Goal: Task Accomplishment & Management: Manage account settings

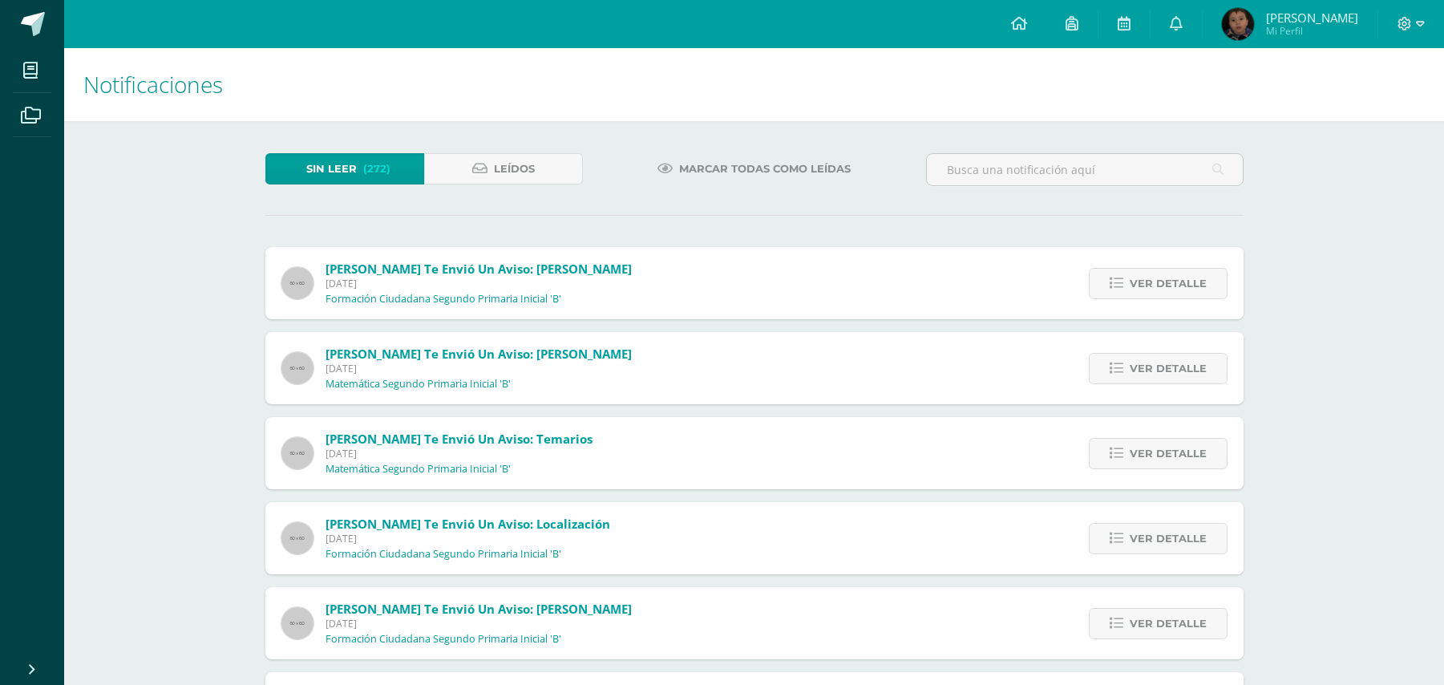
scroll to position [321, 0]
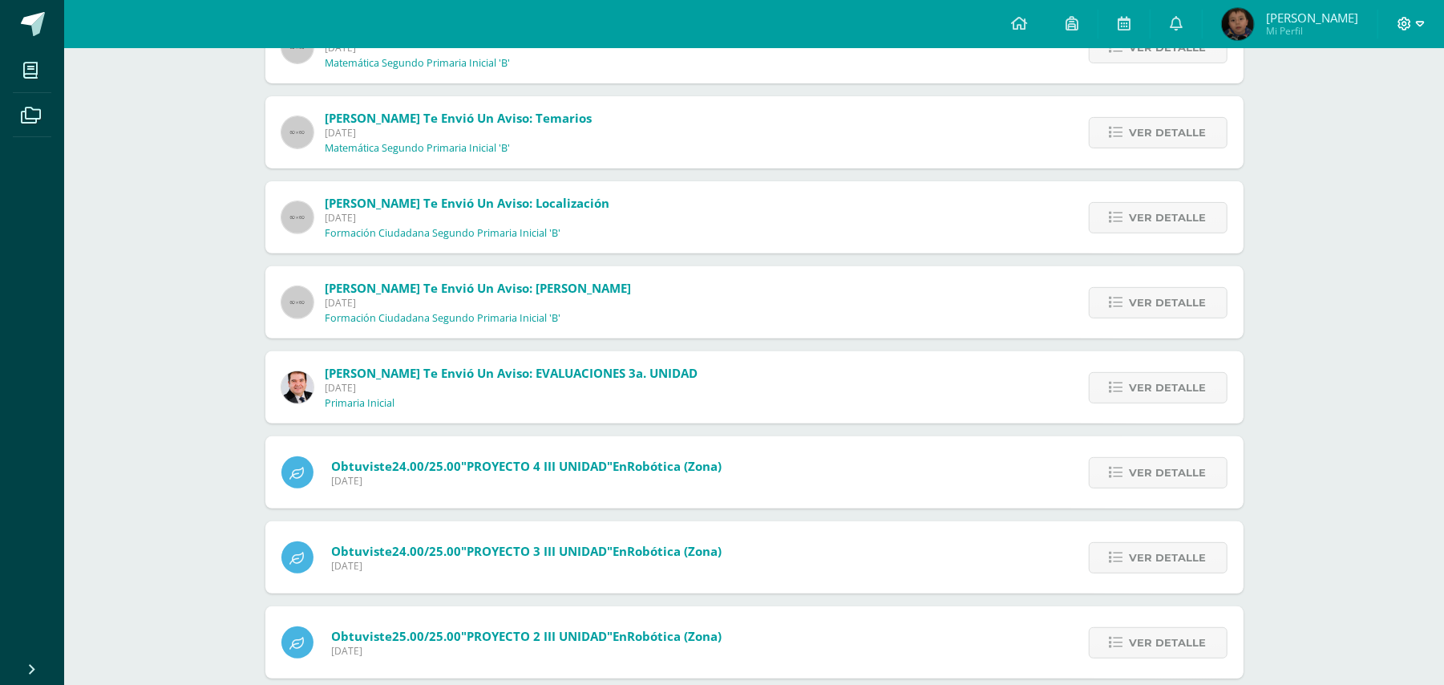
click at [1418, 23] on icon at bounding box center [1420, 24] width 9 height 6
click at [1364, 114] on span "Cerrar sesión" at bounding box center [1370, 109] width 72 height 15
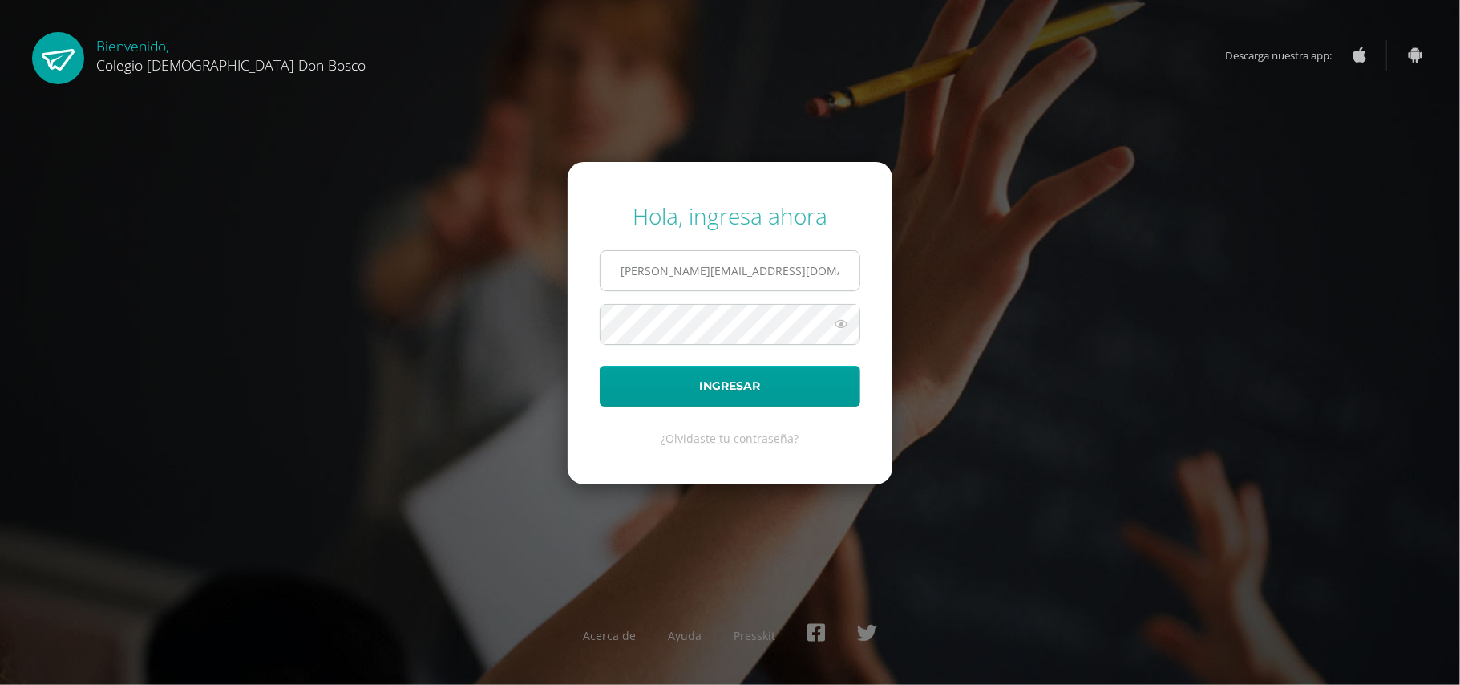
click at [800, 273] on input "[PERSON_NAME][EMAIL_ADDRESS][DOMAIN_NAME]" at bounding box center [730, 270] width 259 height 39
type input "[PERSON_NAME][EMAIL_ADDRESS][DOMAIN_NAME]"
click at [780, 390] on button "Ingresar" at bounding box center [730, 386] width 261 height 41
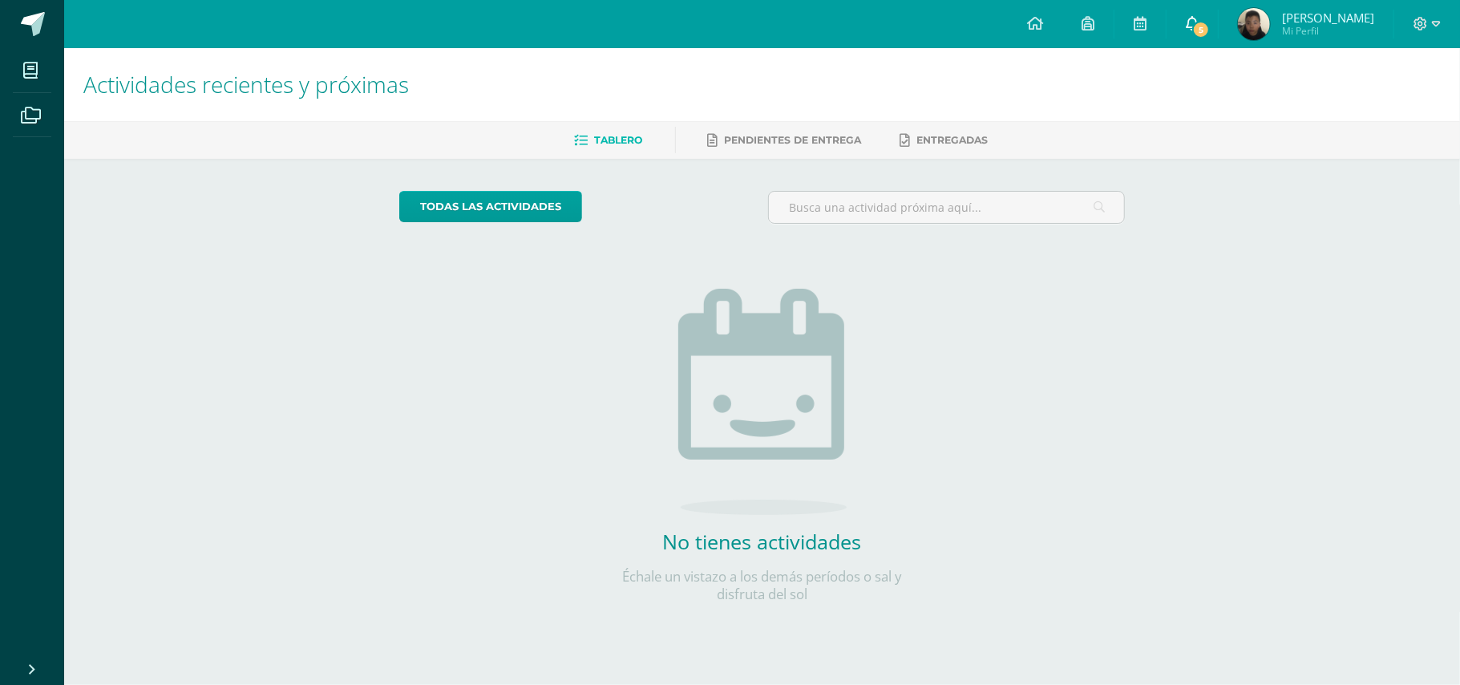
click at [1200, 22] on span "5" at bounding box center [1201, 30] width 18 height 18
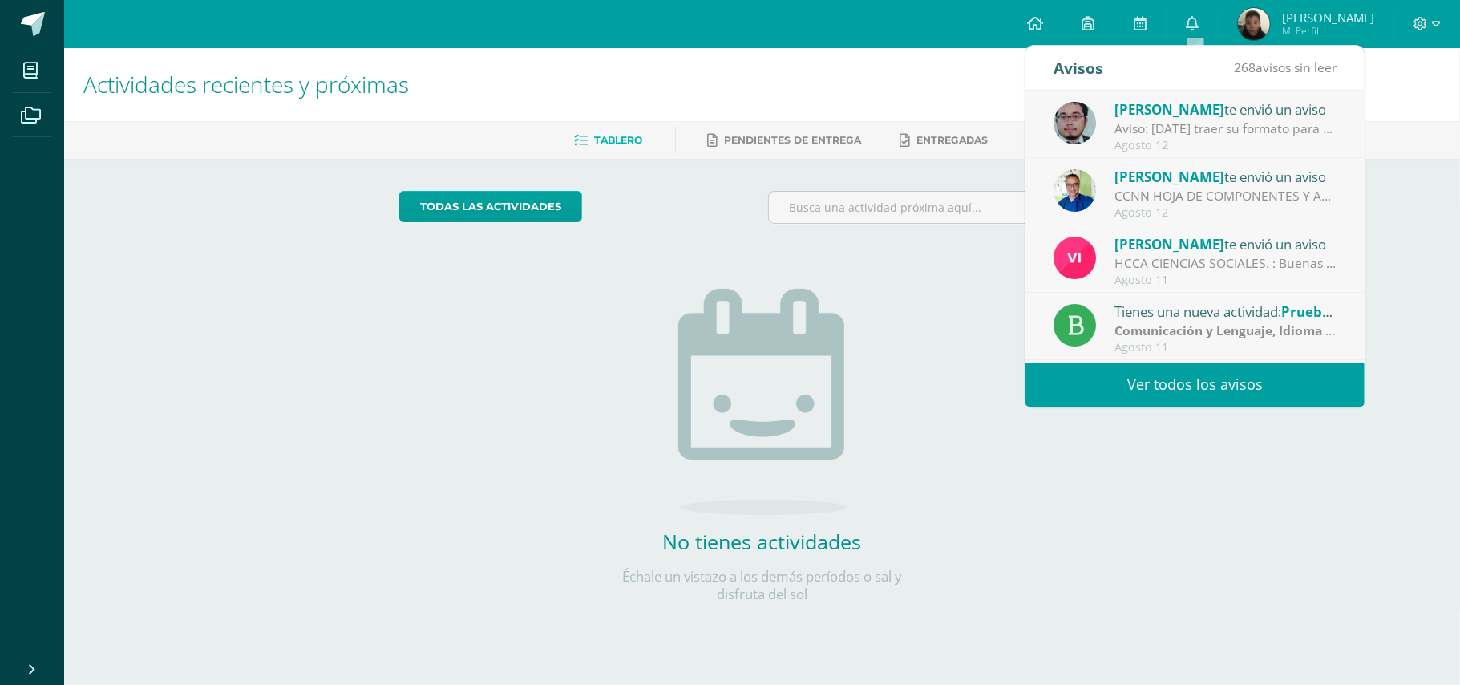
click at [1172, 396] on link "Ver todos los avisos" at bounding box center [1195, 384] width 339 height 44
click at [1155, 389] on link "Ver todos los avisos" at bounding box center [1195, 384] width 339 height 44
click at [1120, 117] on span "[PERSON_NAME]" at bounding box center [1170, 109] width 110 height 18
click at [1225, 148] on div "Agosto 12" at bounding box center [1226, 146] width 223 height 14
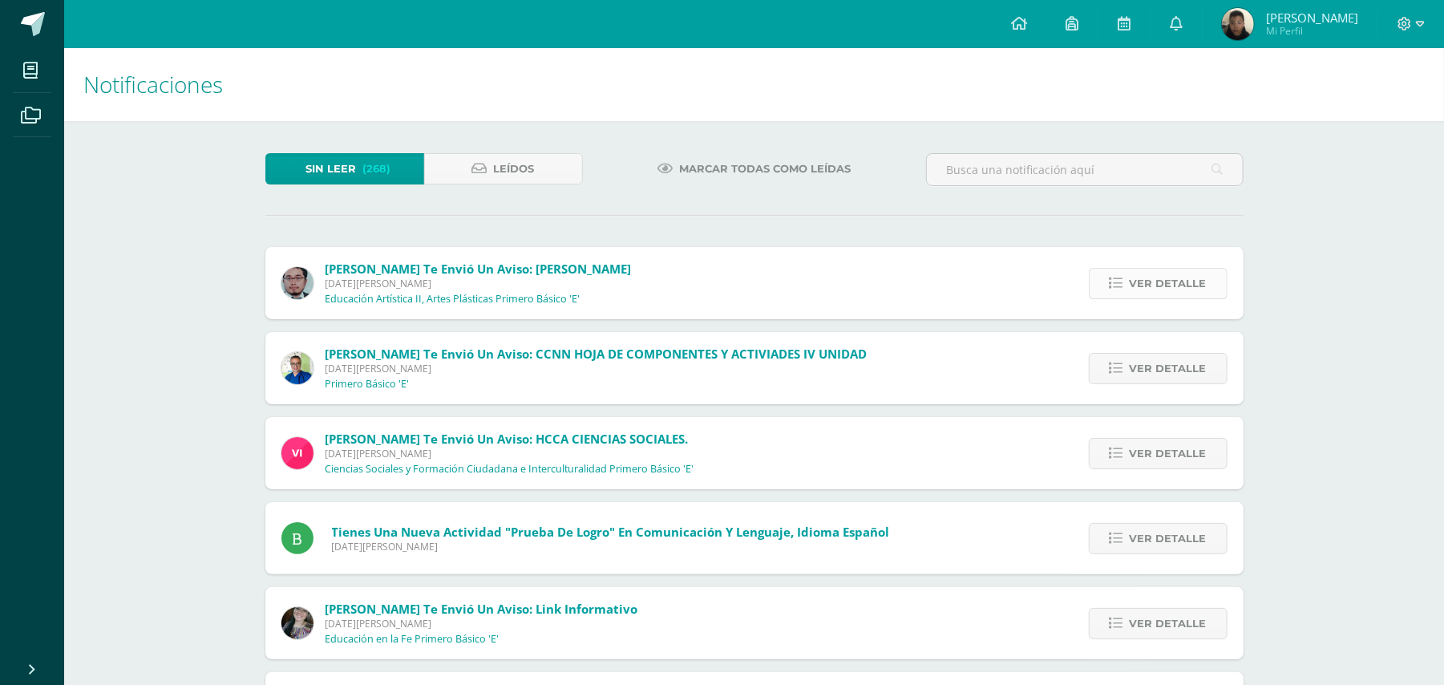
click at [1152, 280] on span "Ver detalle" at bounding box center [1168, 284] width 77 height 30
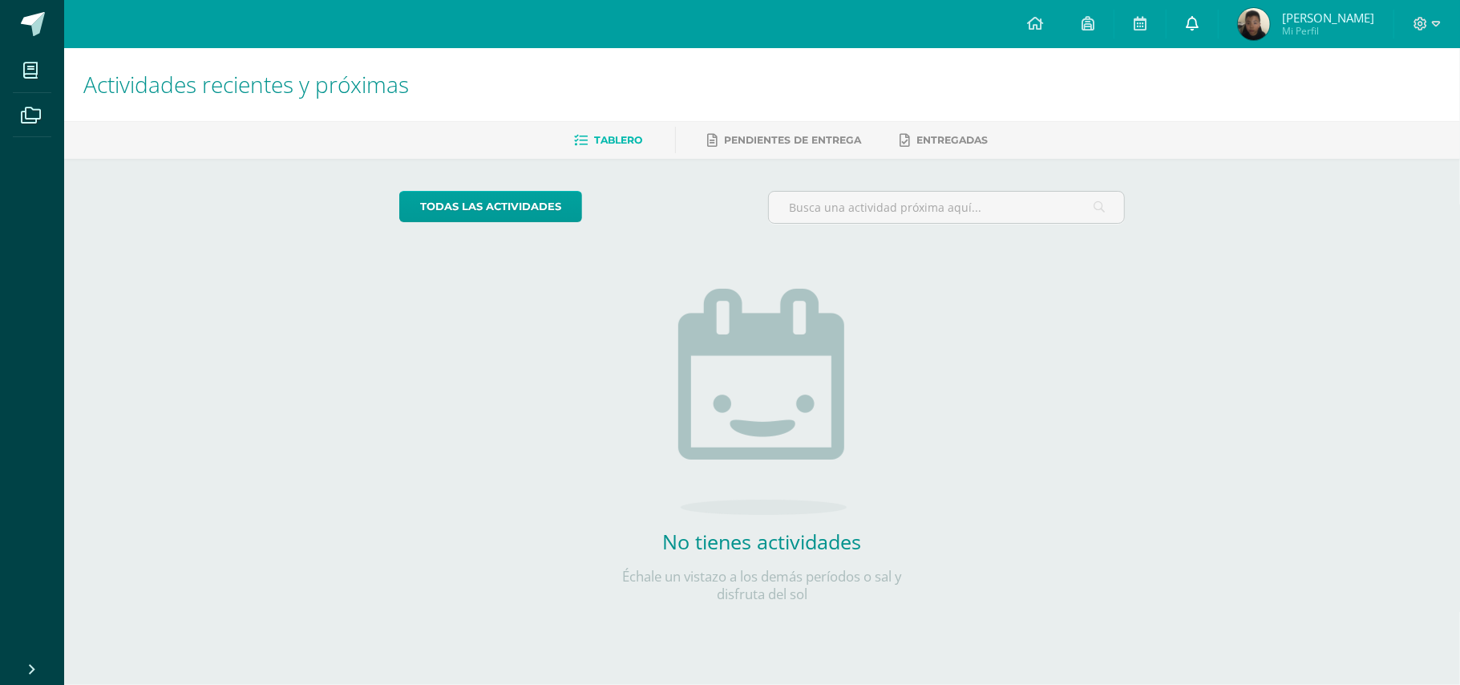
click at [1199, 23] on icon at bounding box center [1192, 23] width 13 height 14
